Goal: Information Seeking & Learning: Learn about a topic

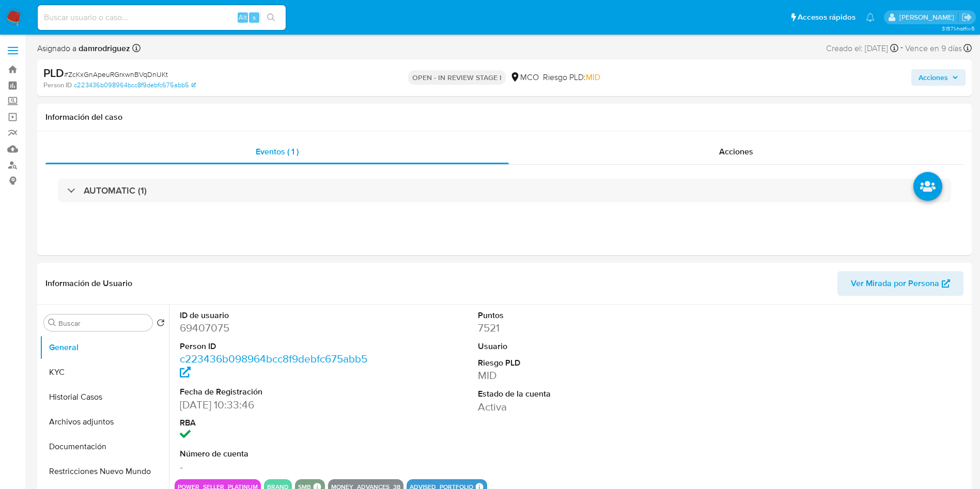
select select "10"
click at [193, 323] on dd "69407075" at bounding box center [274, 328] width 189 height 14
click at [195, 316] on dt "ID de usuario" at bounding box center [274, 315] width 189 height 11
click at [195, 325] on dd "69407075" at bounding box center [274, 328] width 189 height 14
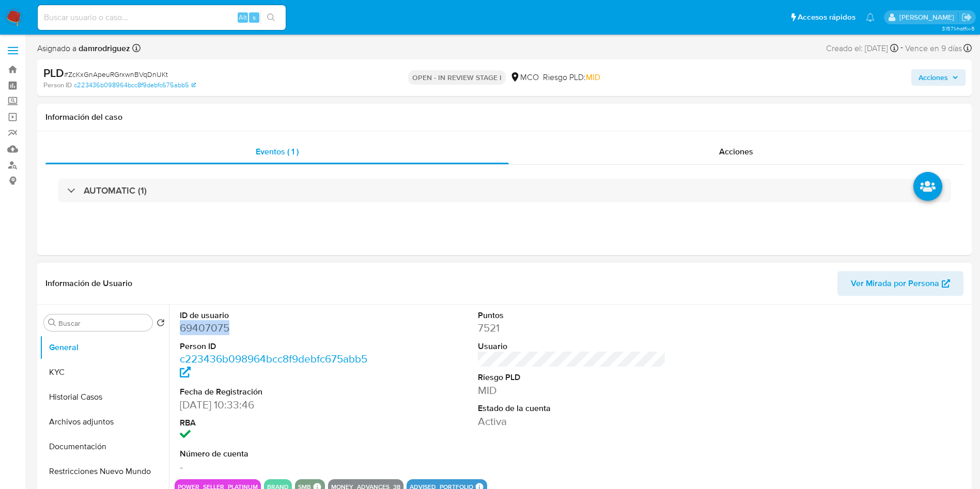
click at [195, 325] on dd "69407075" at bounding box center [274, 328] width 189 height 14
copy dd "69407075"
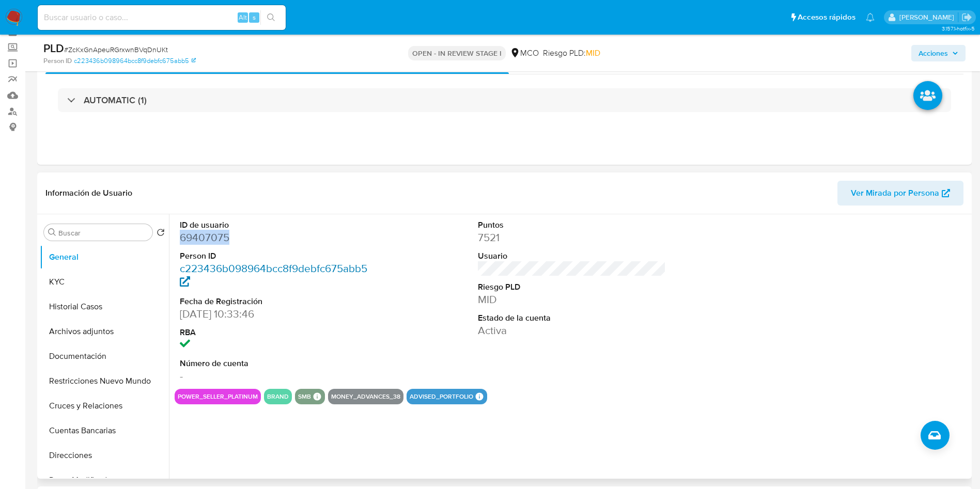
scroll to position [77, 0]
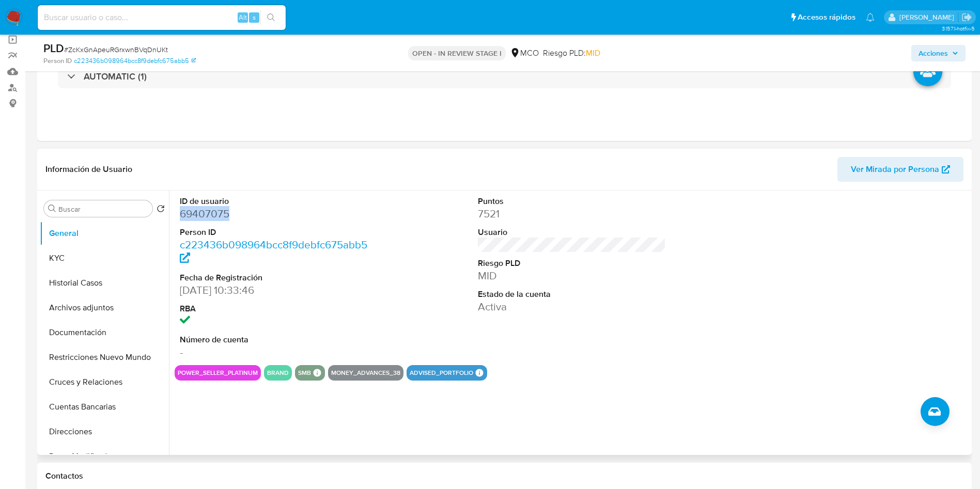
click at [197, 215] on dd "69407075" at bounding box center [274, 214] width 189 height 14
click at [90, 271] on button "Historial Casos" at bounding box center [100, 283] width 121 height 25
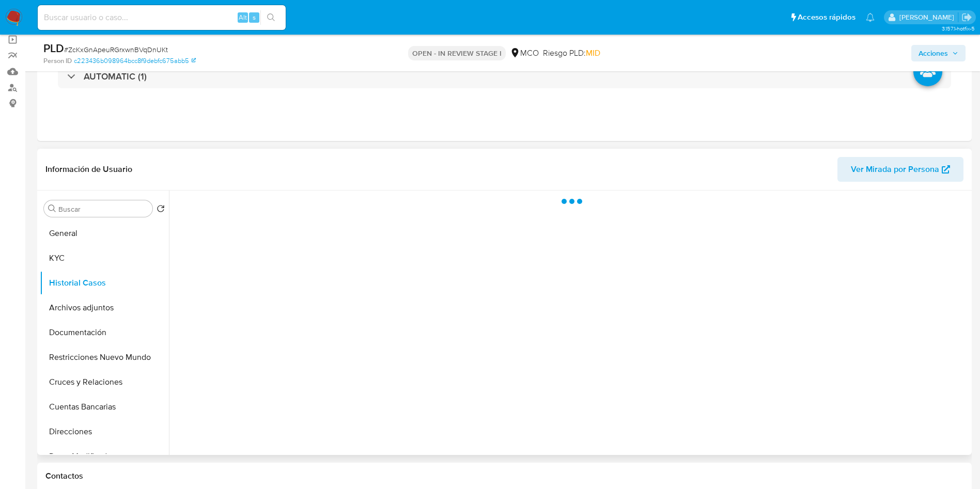
click at [195, 153] on div "Información de Usuario Ver Mirada por Persona" at bounding box center [504, 170] width 935 height 42
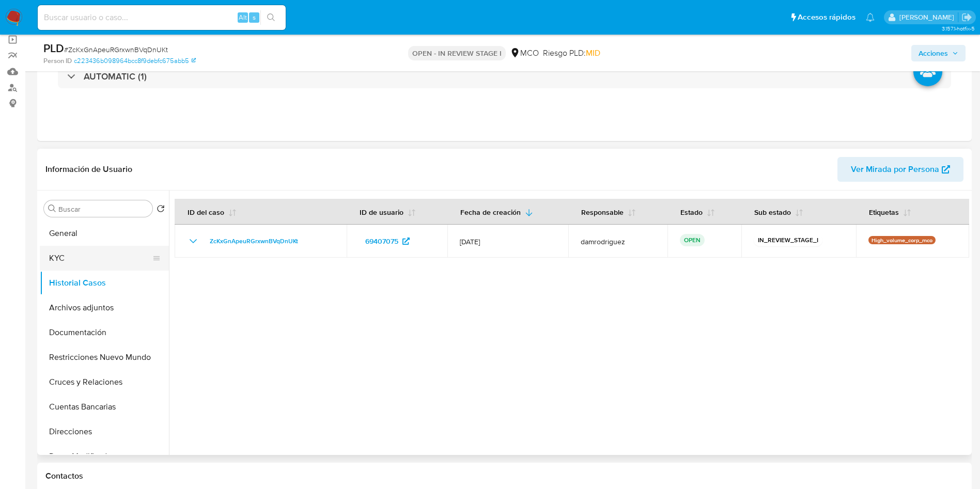
click at [62, 257] on button "KYC" at bounding box center [100, 258] width 121 height 25
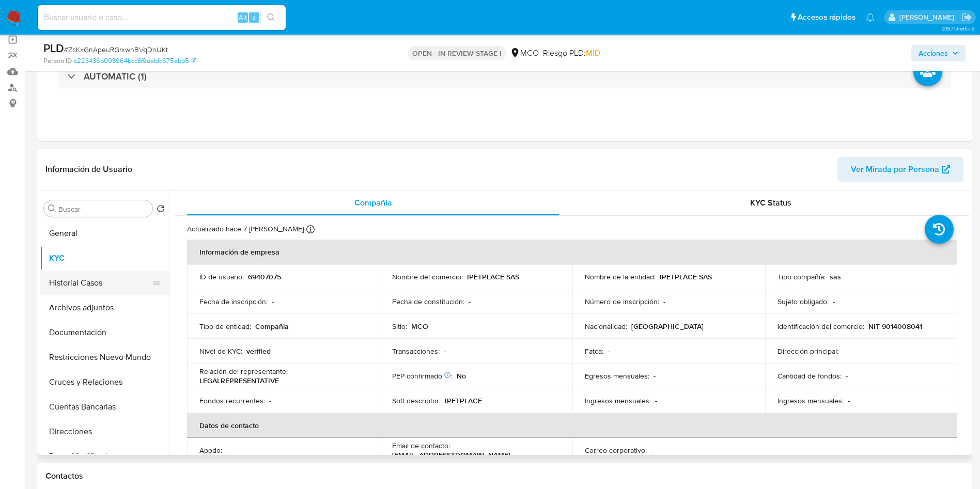
click at [81, 280] on button "Historial Casos" at bounding box center [100, 283] width 121 height 25
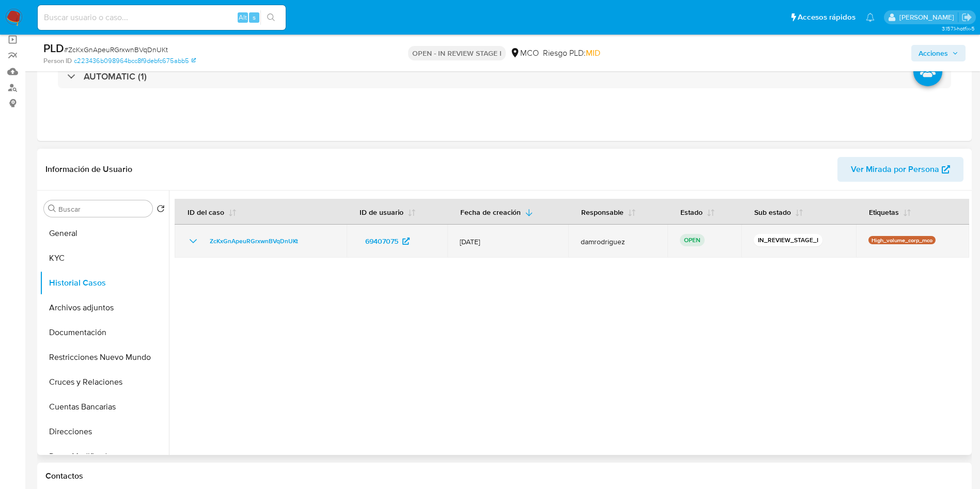
click at [191, 240] on icon "Mostrar/Ocultar" at bounding box center [193, 241] width 7 height 4
click at [191, 240] on icon "Mostrar/Ocultar" at bounding box center [193, 241] width 12 height 12
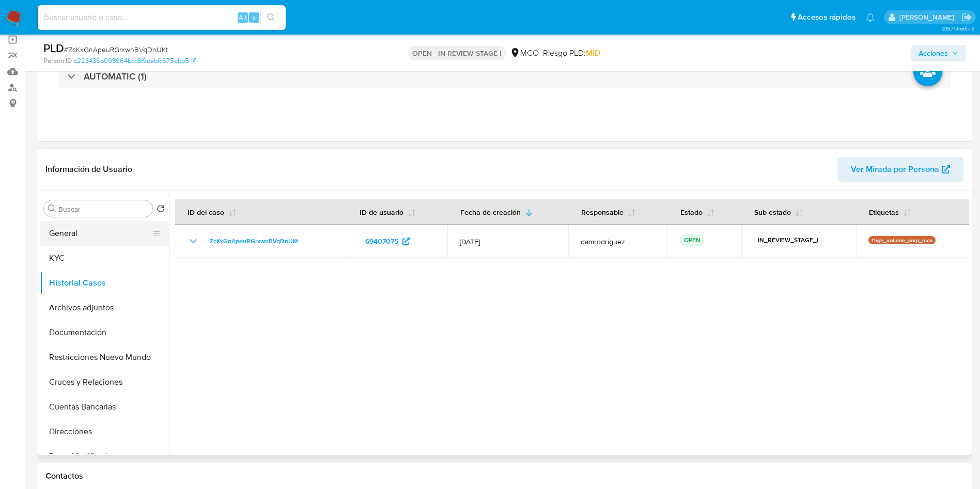
click at [66, 231] on button "General" at bounding box center [100, 233] width 121 height 25
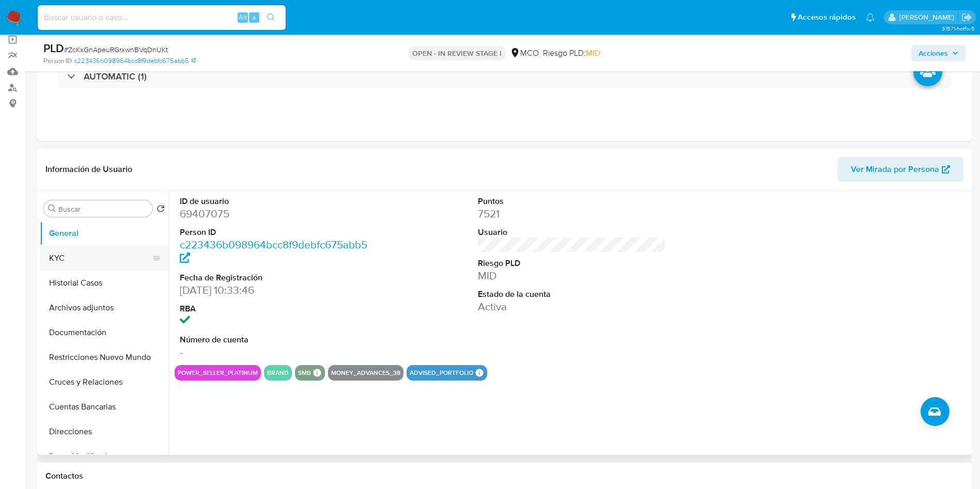
click at [67, 248] on button "KYC" at bounding box center [100, 258] width 121 height 25
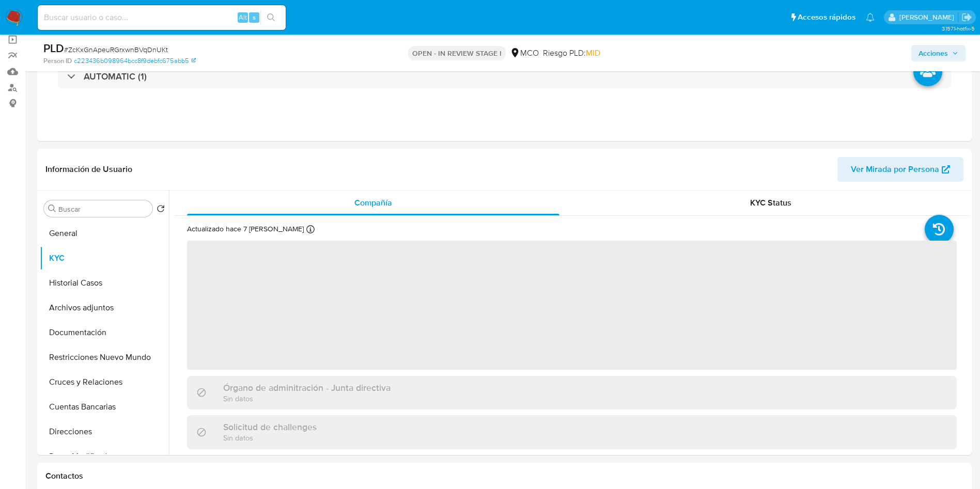
scroll to position [155, 0]
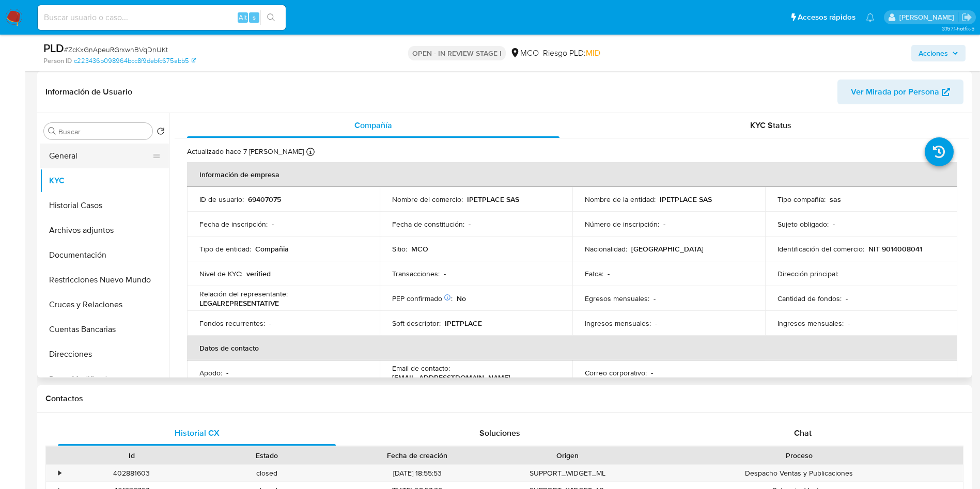
click at [63, 148] on button "General" at bounding box center [100, 156] width 121 height 25
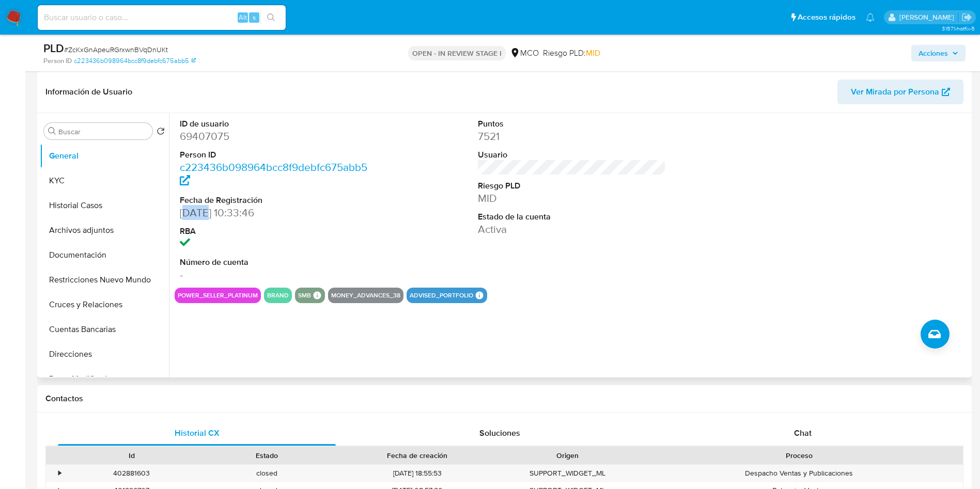
drag, startPoint x: 185, startPoint y: 212, endPoint x: 225, endPoint y: 208, distance: 39.9
click at [225, 208] on dd "[DATE] 10:33:46" at bounding box center [274, 213] width 189 height 14
click at [91, 173] on button "KYC" at bounding box center [100, 180] width 121 height 25
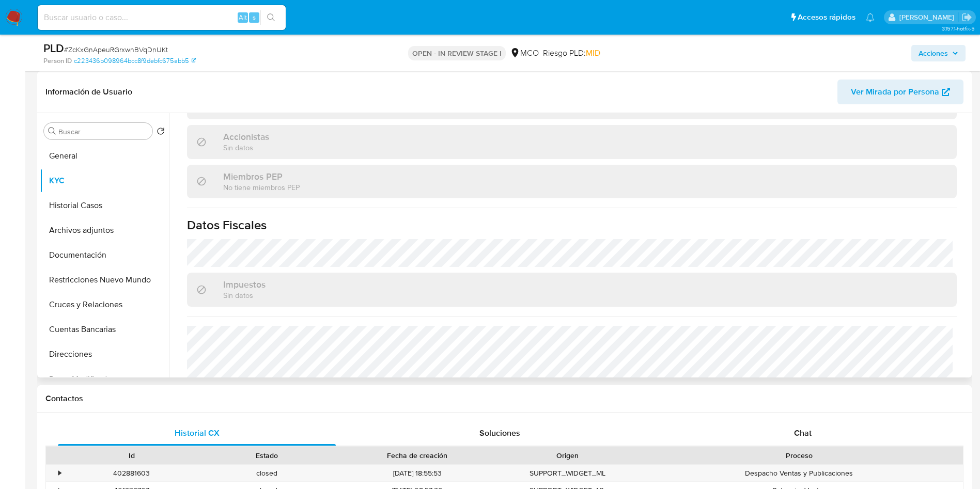
scroll to position [668, 0]
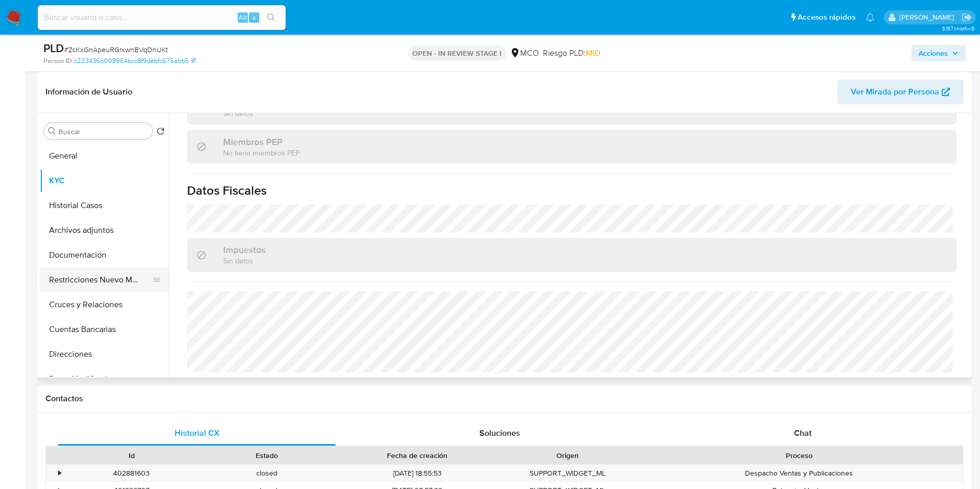
click at [98, 277] on button "Restricciones Nuevo Mundo" at bounding box center [100, 280] width 121 height 25
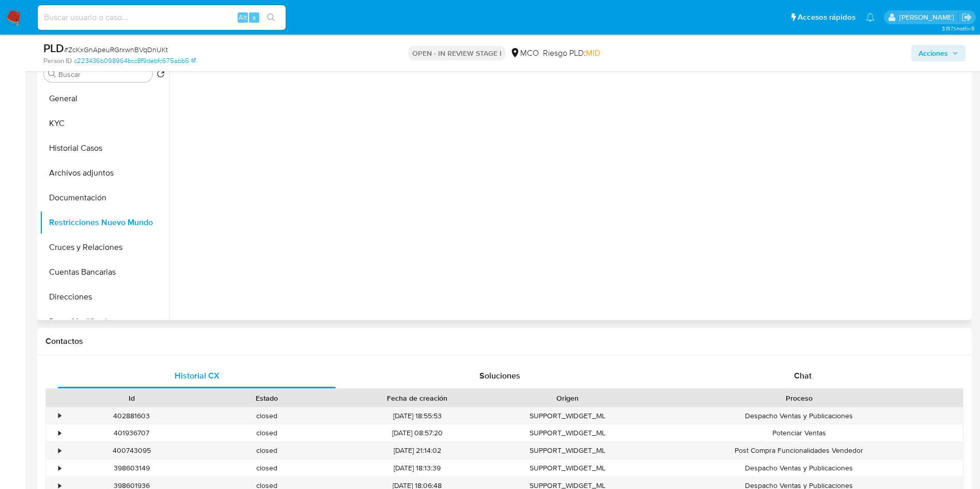
scroll to position [155, 0]
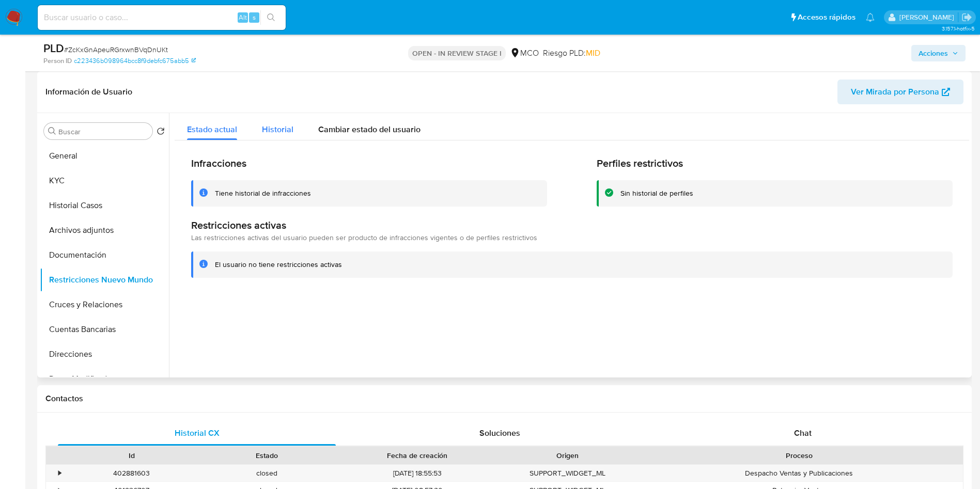
click at [281, 123] on span "Historial" at bounding box center [278, 129] width 32 height 12
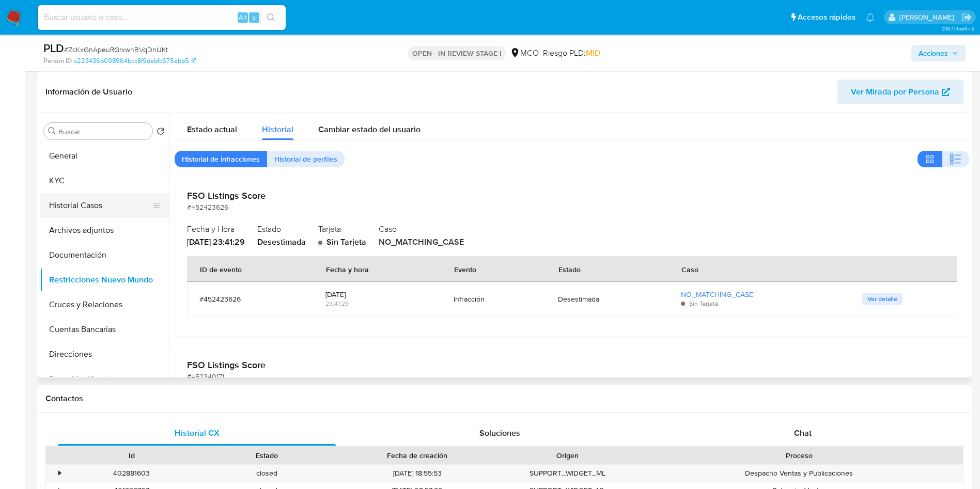
click at [87, 200] on button "Historial Casos" at bounding box center [100, 205] width 121 height 25
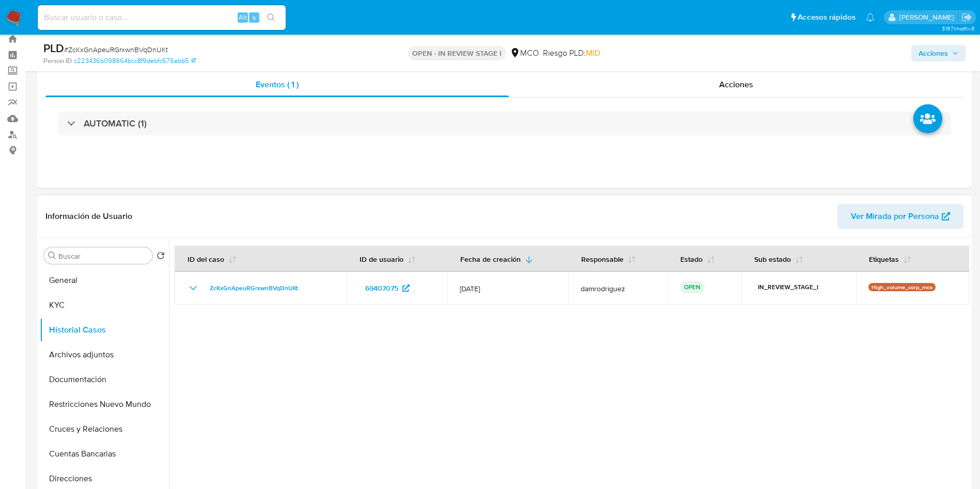
scroll to position [0, 0]
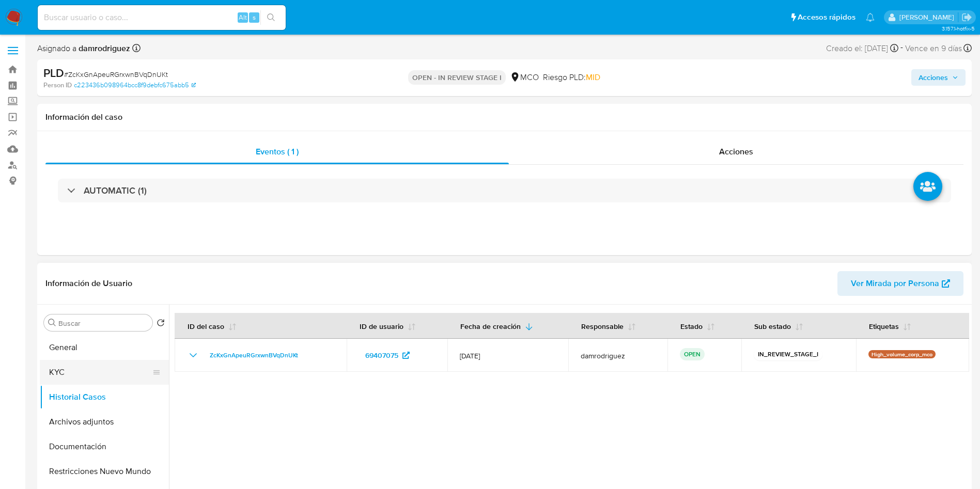
click at [88, 383] on button "KYC" at bounding box center [100, 372] width 121 height 25
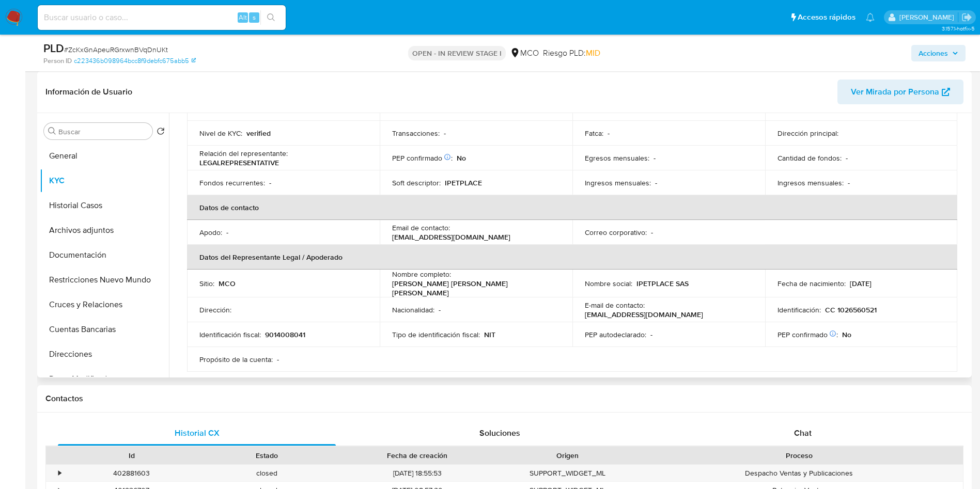
scroll to position [155, 0]
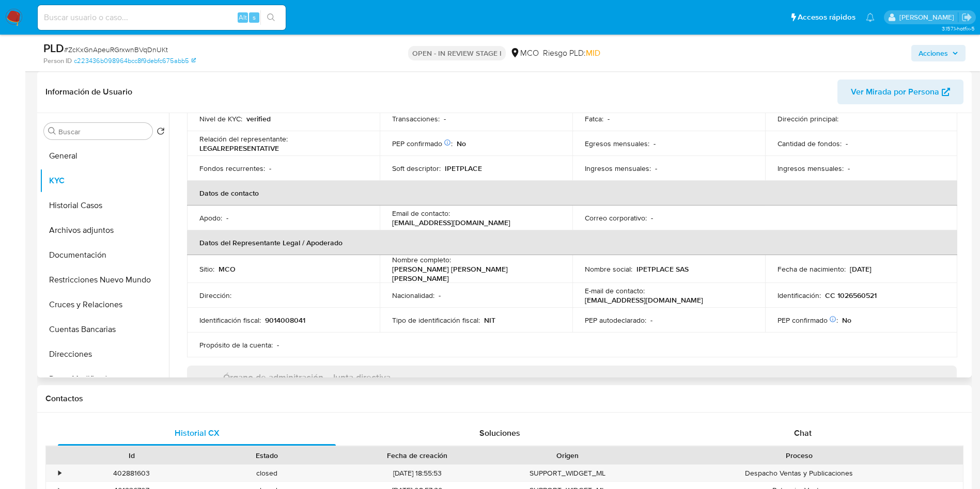
drag, startPoint x: 494, startPoint y: 260, endPoint x: 556, endPoint y: 260, distance: 62.0
click at [542, 260] on td "Nombre completo : [PERSON_NAME] [PERSON_NAME] [PERSON_NAME]" at bounding box center [476, 269] width 193 height 28
drag, startPoint x: 841, startPoint y: 287, endPoint x: 859, endPoint y: 286, distance: 18.1
click at [858, 286] on td "Identificación : CC 1026560521" at bounding box center [861, 295] width 193 height 25
drag, startPoint x: 284, startPoint y: 314, endPoint x: 313, endPoint y: 314, distance: 29.4
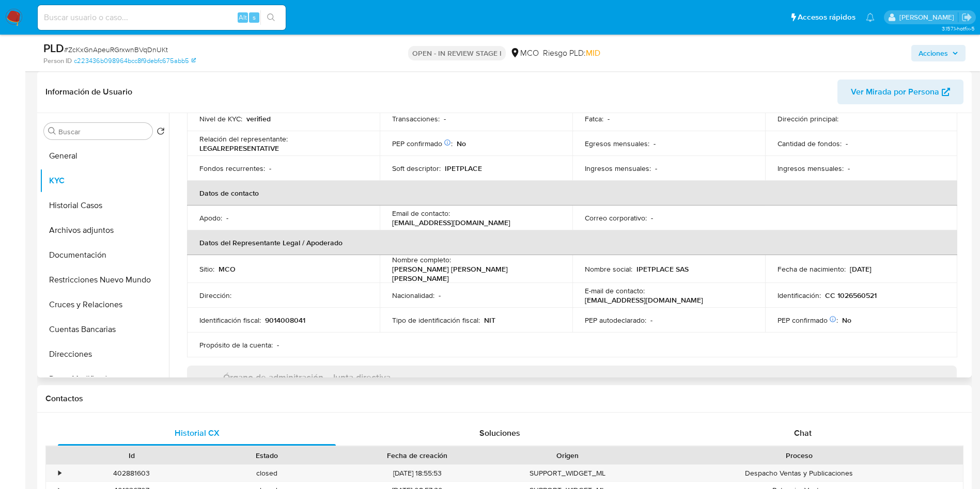
click at [313, 316] on div "Identificación fiscal : 9014008041" at bounding box center [283, 320] width 168 height 9
click at [286, 308] on td "Identificación fiscal : 9014008041" at bounding box center [283, 320] width 193 height 25
drag, startPoint x: 252, startPoint y: 318, endPoint x: 313, endPoint y: 315, distance: 60.5
click at [312, 316] on div "Identificación fiscal : 9014008041" at bounding box center [283, 320] width 168 height 9
click at [620, 296] on p "E-mail de contacto :" at bounding box center [615, 290] width 60 height 9
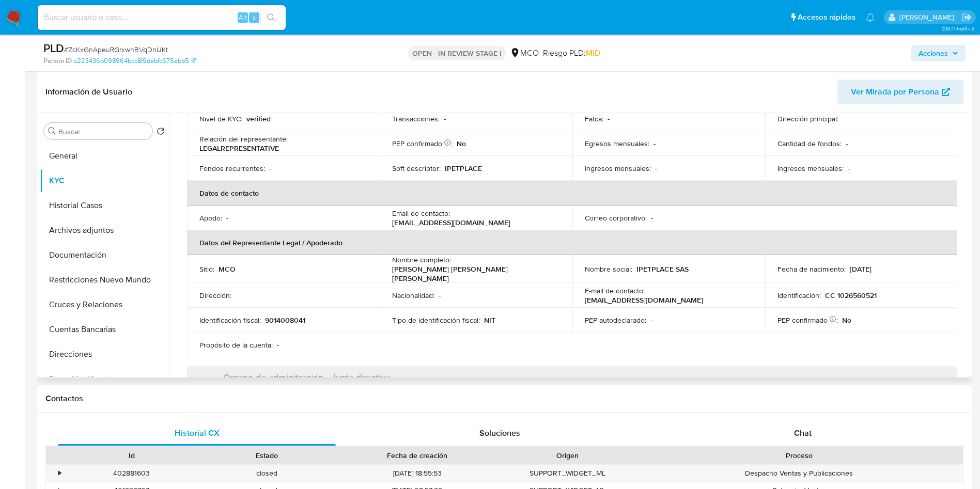
click at [725, 278] on td "Nombre social : IPETPLACE SAS" at bounding box center [668, 269] width 193 height 28
click at [504, 246] on th "Datos del Representante Legal / Apoderado" at bounding box center [572, 242] width 770 height 25
click at [373, 263] on td "Sitio : MCO" at bounding box center [283, 269] width 193 height 28
click at [255, 267] on div "Sitio : MCO" at bounding box center [283, 269] width 168 height 9
click at [347, 294] on div "Dirección :" at bounding box center [283, 295] width 168 height 9
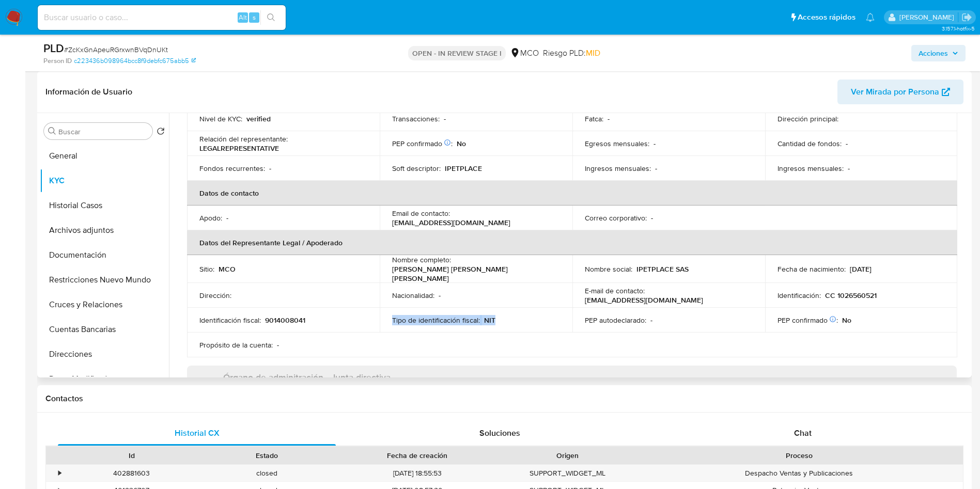
drag, startPoint x: 395, startPoint y: 305, endPoint x: 564, endPoint y: 306, distance: 169.0
click at [564, 308] on td "Tipo de identificación fiscal : NIT" at bounding box center [476, 320] width 193 height 25
drag, startPoint x: 885, startPoint y: 273, endPoint x: 915, endPoint y: 270, distance: 30.1
click at [915, 270] on td "Fecha de nacimiento : [DEMOGRAPHIC_DATA]" at bounding box center [861, 269] width 193 height 28
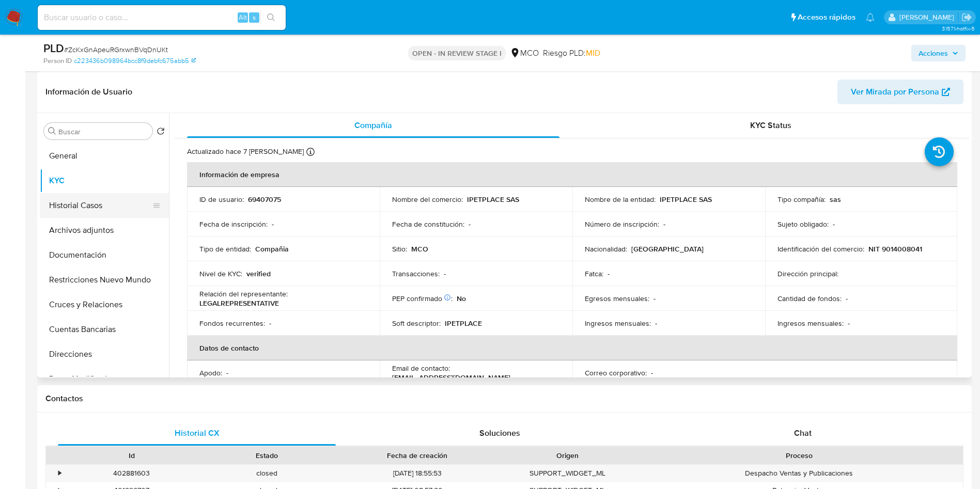
click at [90, 202] on button "Historial Casos" at bounding box center [100, 205] width 121 height 25
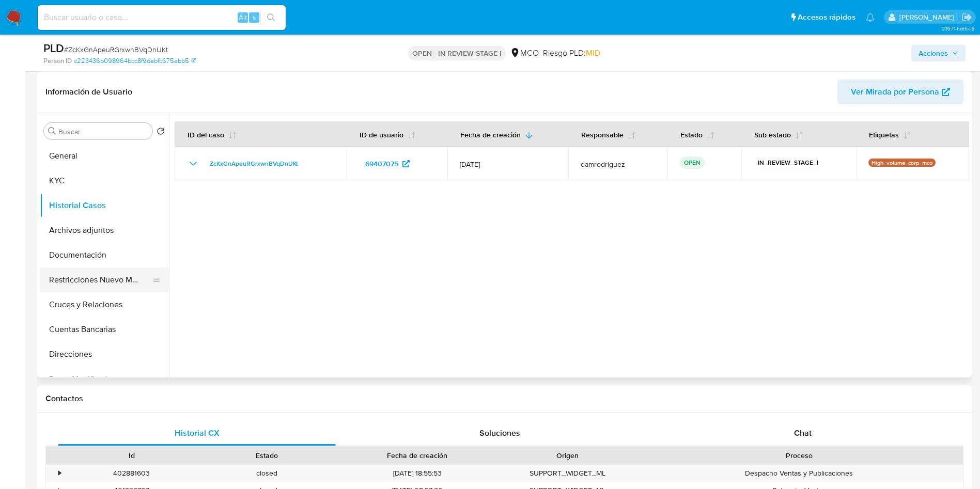
click at [105, 286] on button "Restricciones Nuevo Mundo" at bounding box center [100, 280] width 121 height 25
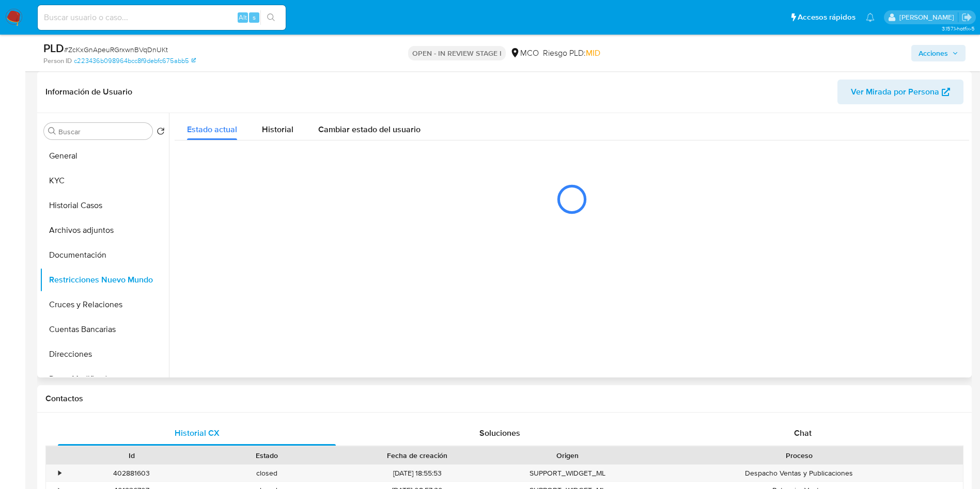
click at [262, 92] on header "Información de Usuario Ver Mirada por Persona" at bounding box center [504, 92] width 918 height 25
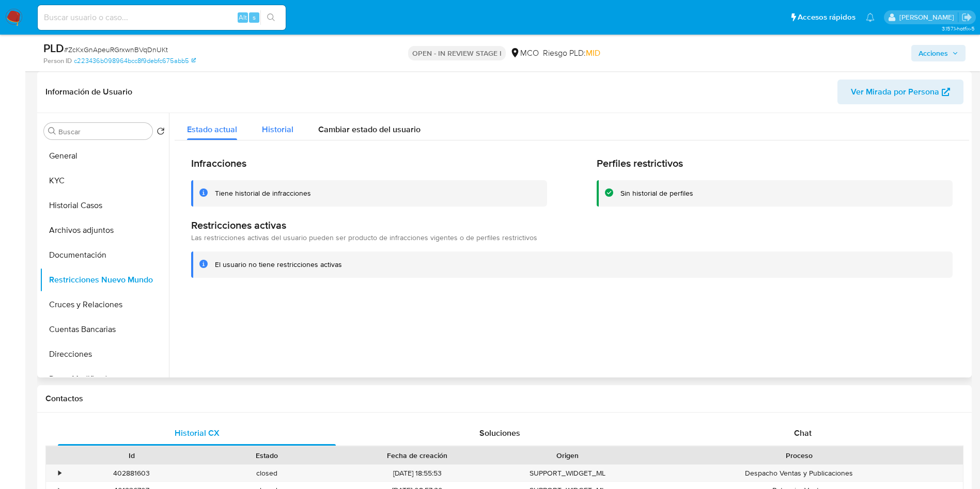
click at [270, 130] on span "Historial" at bounding box center [278, 129] width 32 height 12
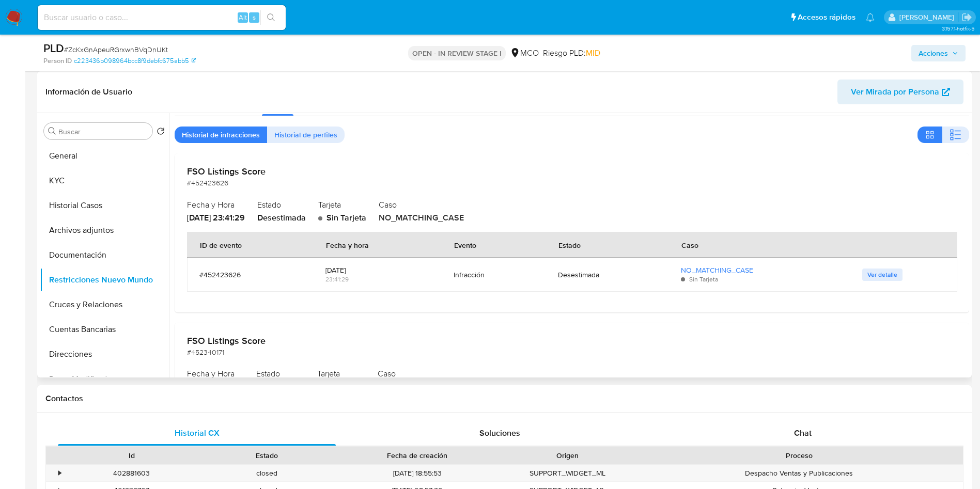
scroll to position [0, 0]
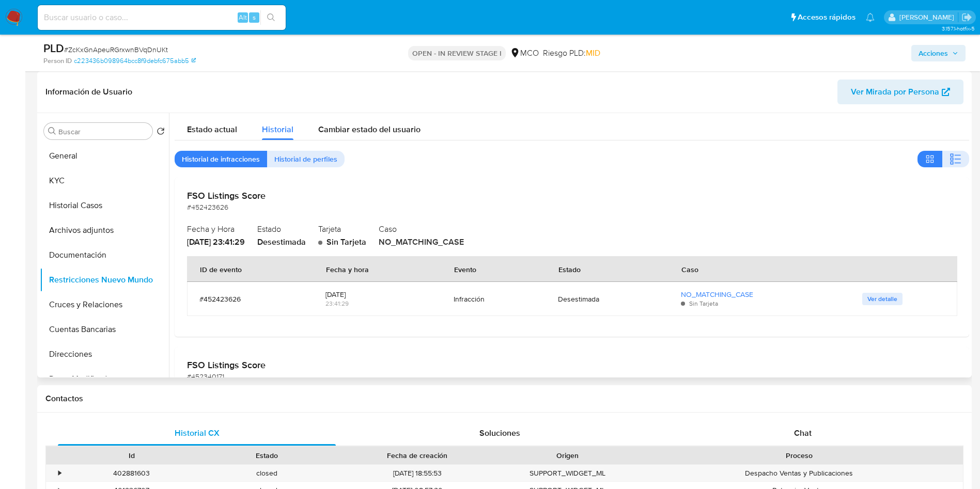
drag, startPoint x: 230, startPoint y: 243, endPoint x: 184, endPoint y: 241, distance: 46.6
click at [184, 241] on div "FSO Listings Score #452423626 Fecha y Hora [DATE] 23:41:29 Estado Desestimada T…" at bounding box center [572, 257] width 795 height 159
drag, startPoint x: 286, startPoint y: 242, endPoint x: 273, endPoint y: 240, distance: 13.0
click at [273, 240] on div "Fecha y Hora [DATE] 23:41:29 Estado Desestimada Tarjeta Sin Tarjeta Caso NO_MAT…" at bounding box center [572, 234] width 770 height 27
drag, startPoint x: 224, startPoint y: 239, endPoint x: 185, endPoint y: 239, distance: 38.7
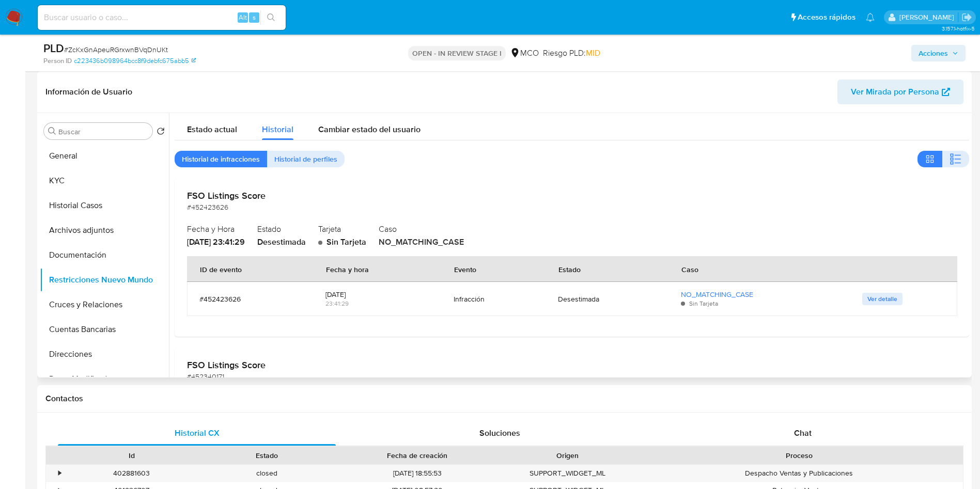
click at [185, 239] on div "FSO Listings Score #452423626 Fecha y Hora [DATE] 23:41:29 Estado Desestimada T…" at bounding box center [572, 257] width 795 height 159
click at [879, 299] on span "Ver detalle" at bounding box center [882, 299] width 30 height 10
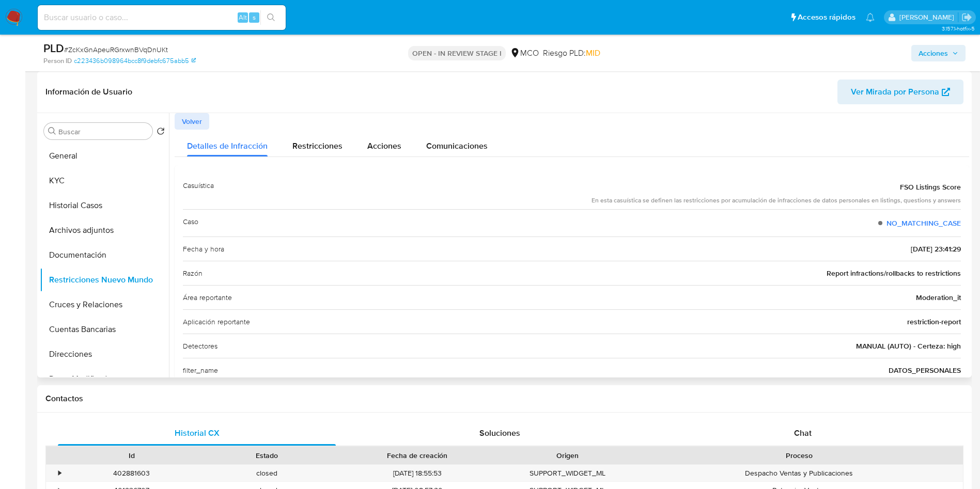
click at [198, 122] on span "Volver" at bounding box center [192, 121] width 20 height 14
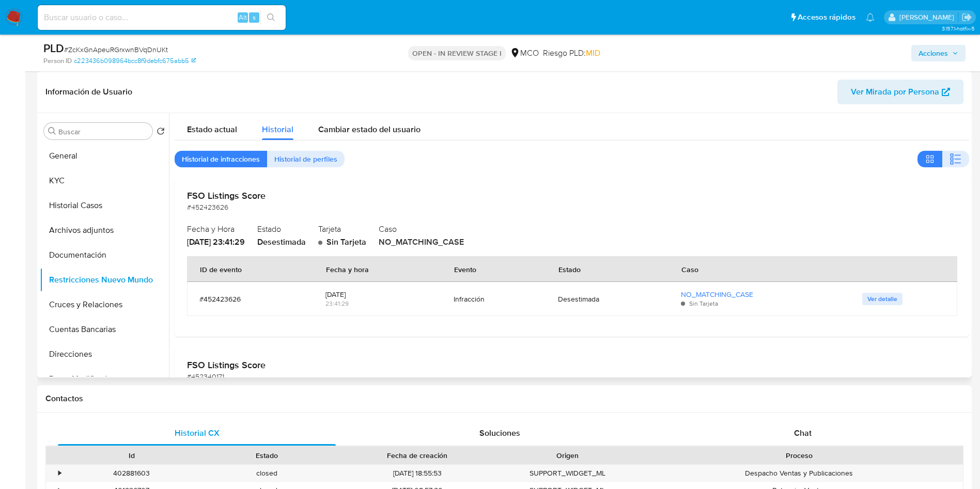
click at [557, 120] on div "Estado actual Historial Cambiar estado del usuario" at bounding box center [572, 126] width 795 height 27
click at [71, 148] on button "General" at bounding box center [100, 156] width 121 height 25
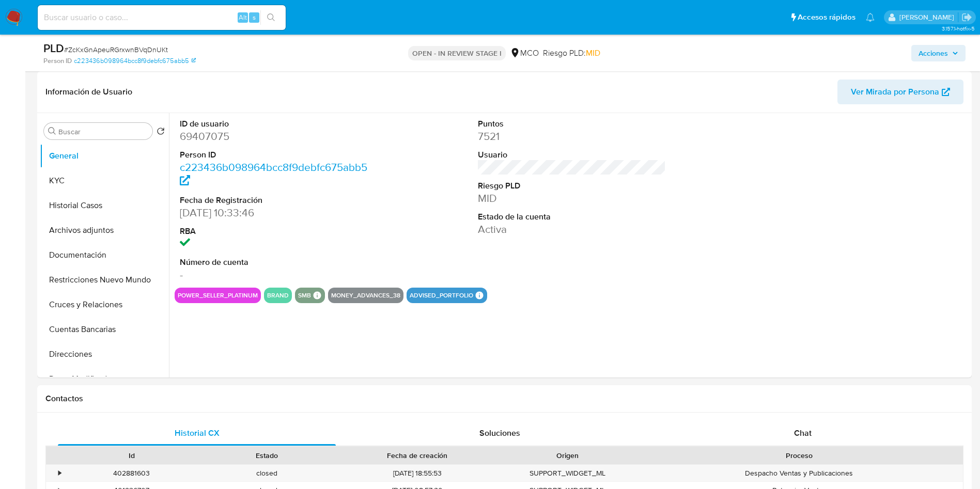
click at [96, 172] on button "KYC" at bounding box center [100, 180] width 121 height 25
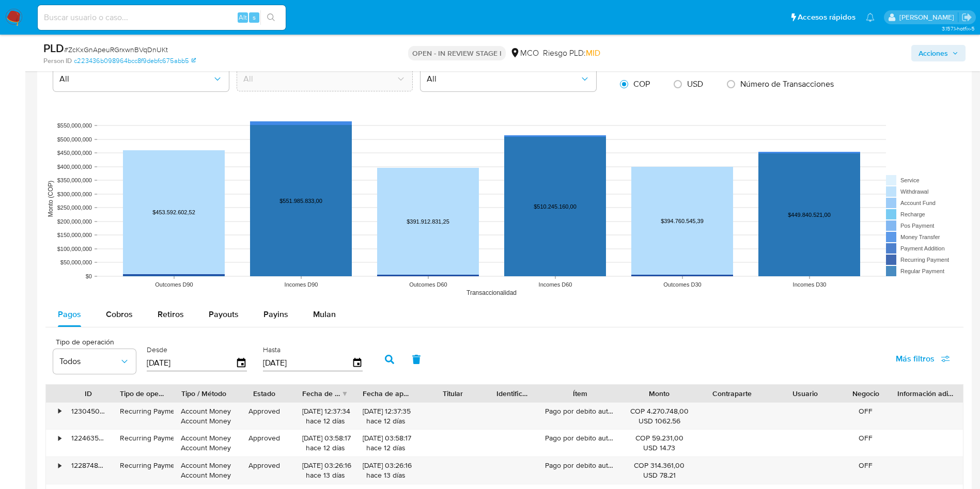
scroll to position [930, 0]
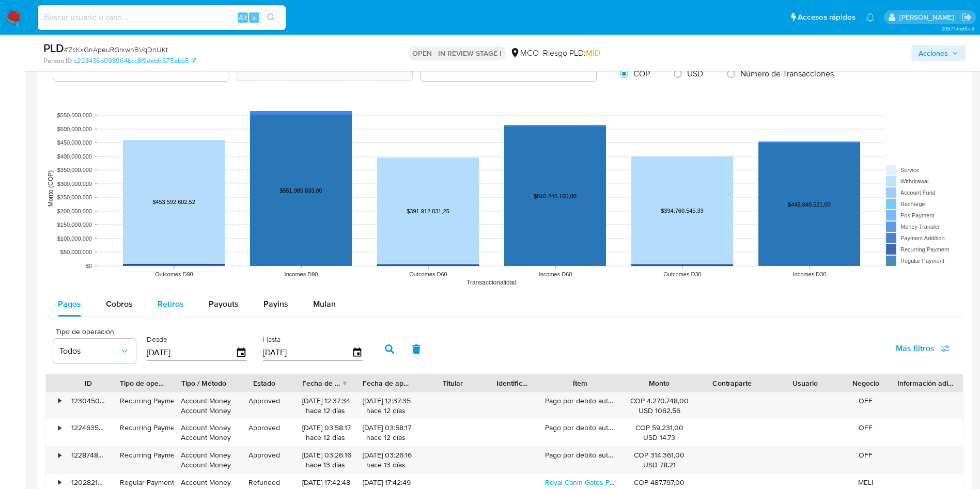
click at [124, 309] on span "Cobros" at bounding box center [119, 304] width 27 height 12
select select "10"
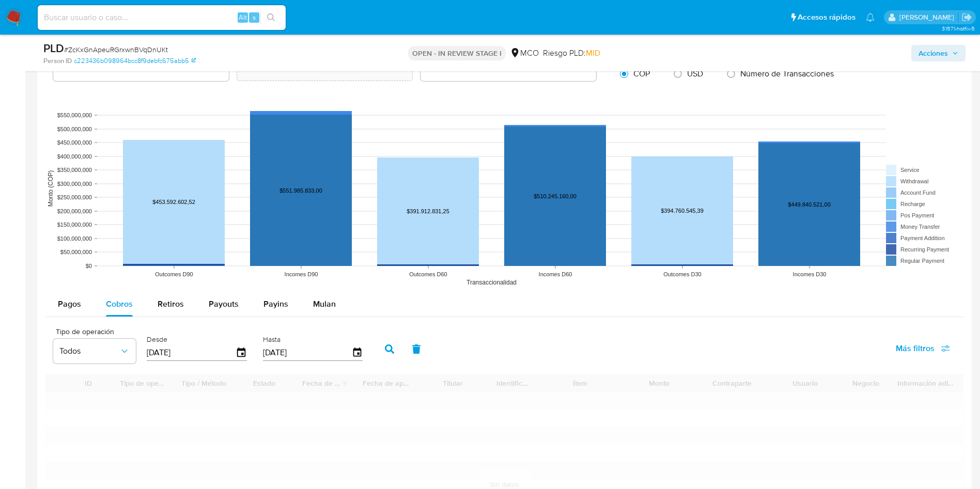
click at [517, 303] on div "Pagos Cobros Retiros Payouts Payins Mulan" at bounding box center [504, 304] width 918 height 25
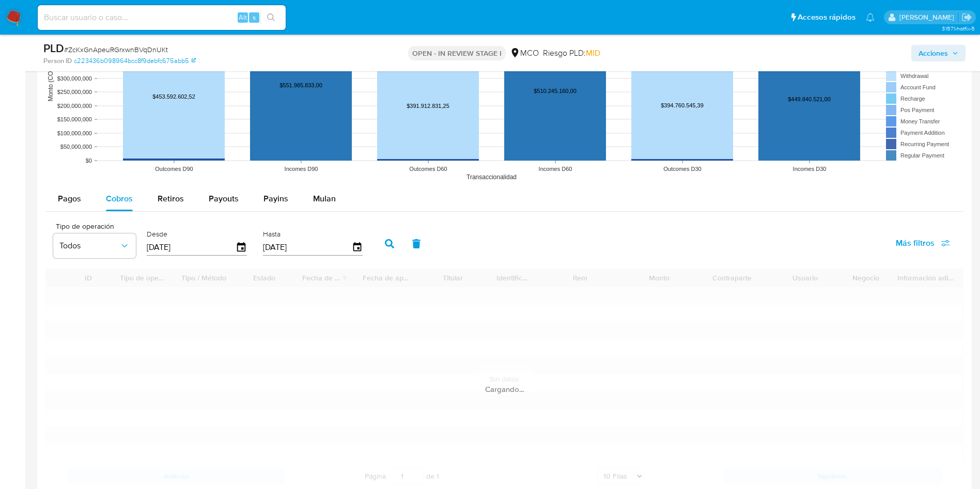
scroll to position [1085, 0]
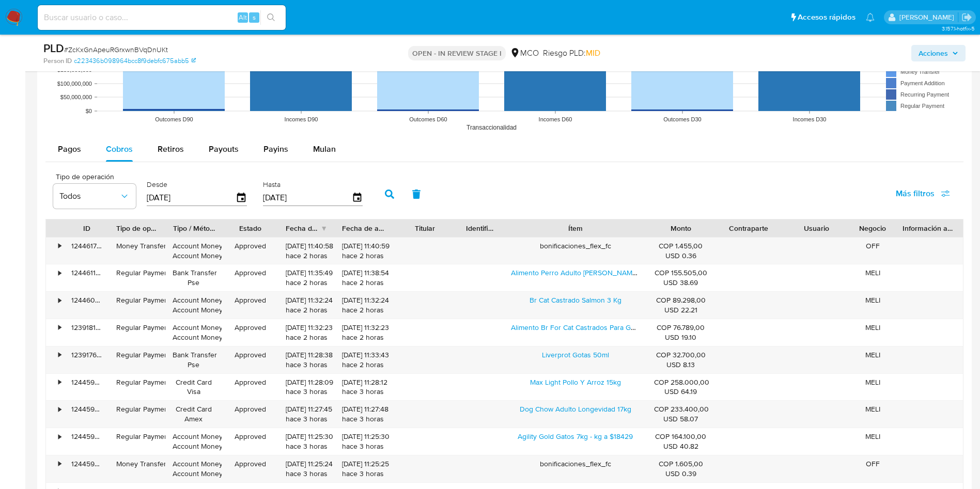
drag, startPoint x: 627, startPoint y: 230, endPoint x: 783, endPoint y: 235, distance: 156.1
click at [783, 235] on div "ID Tipo de operación Tipo / Método Estado Fecha de creación Fecha de aprobación…" at bounding box center [504, 229] width 917 height 18
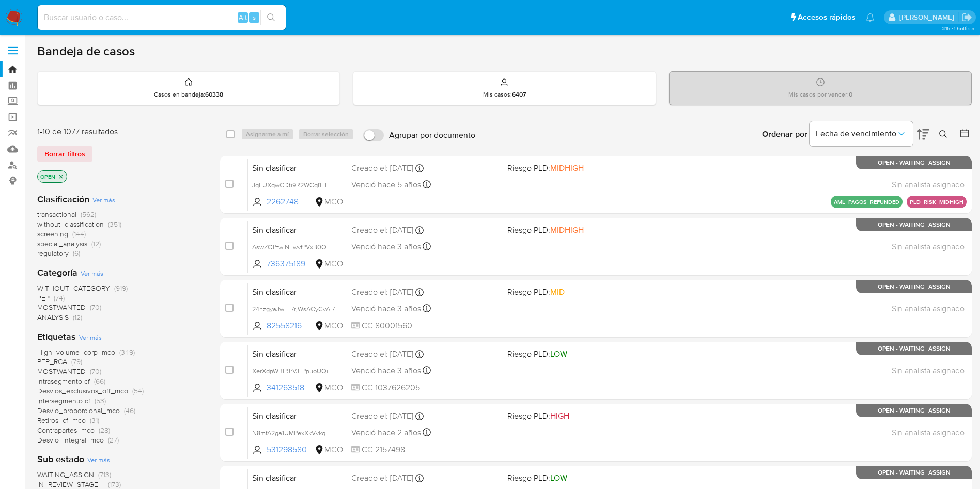
click at [61, 213] on span "transactional" at bounding box center [56, 214] width 39 height 10
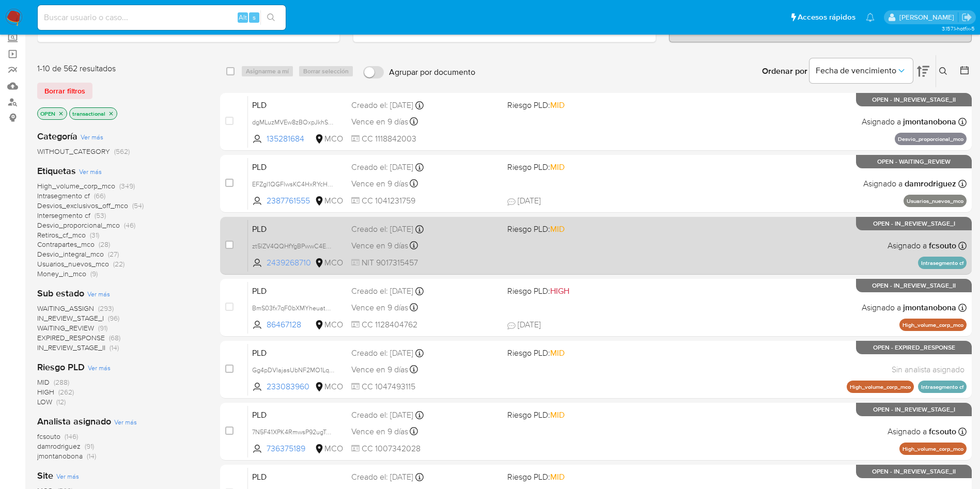
scroll to position [77, 0]
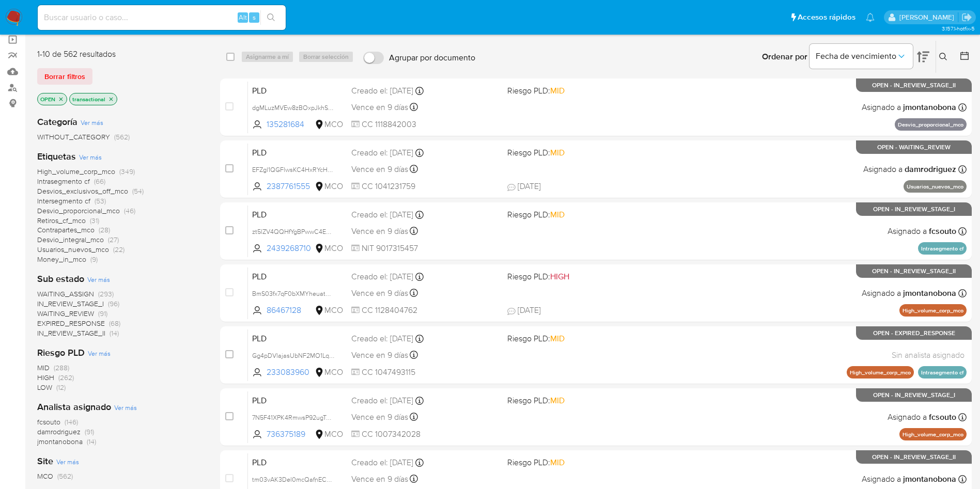
click at [15, 15] on img at bounding box center [14, 18] width 18 height 18
